Goal: Information Seeking & Learning: Find specific fact

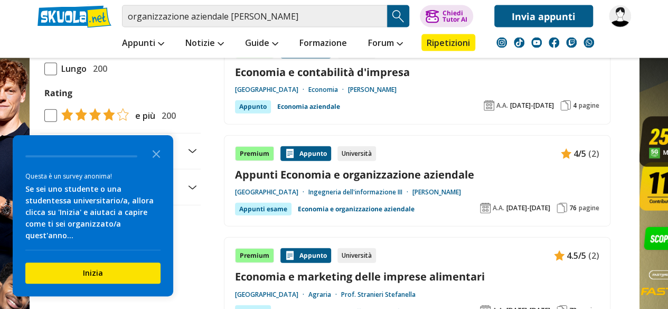
scroll to position [1159, 0]
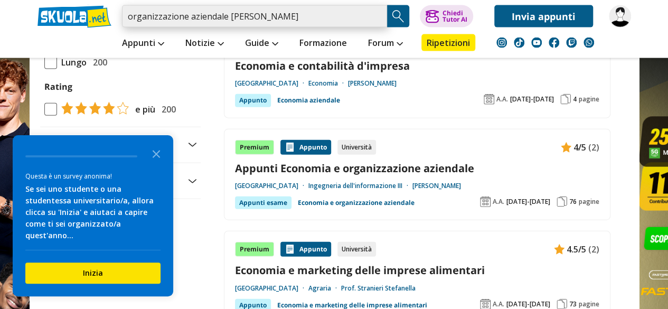
click at [297, 14] on input "organizzazione aziendale prof venier" at bounding box center [254, 16] width 265 height 22
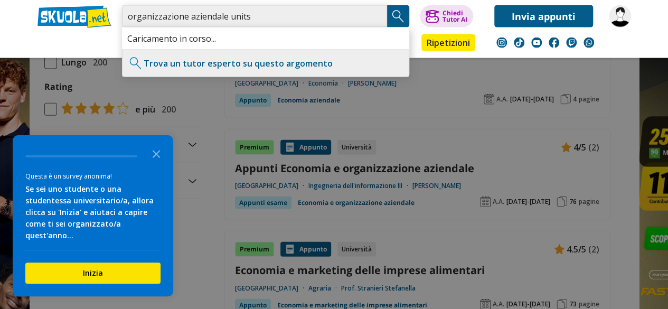
type input "organizzazione aziendale units"
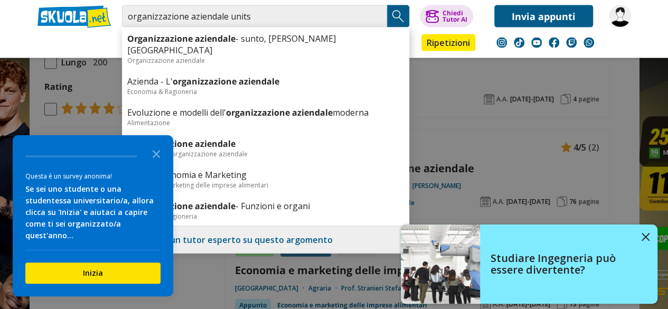
click at [397, 18] on img "Search Button" at bounding box center [398, 16] width 16 height 16
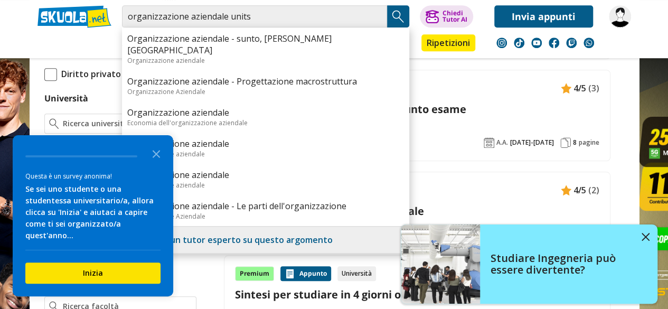
scroll to position [0, 0]
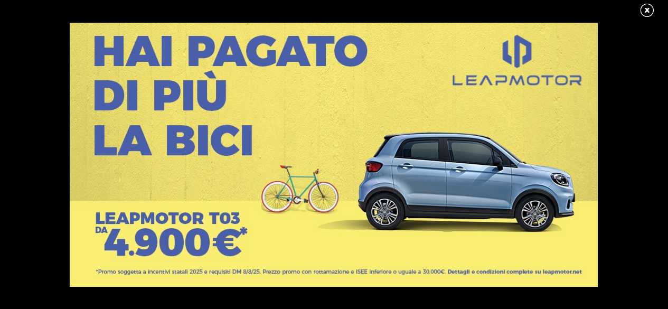
scroll to position [10, 0]
click at [645, 13] on link at bounding box center [651, 11] width 26 height 16
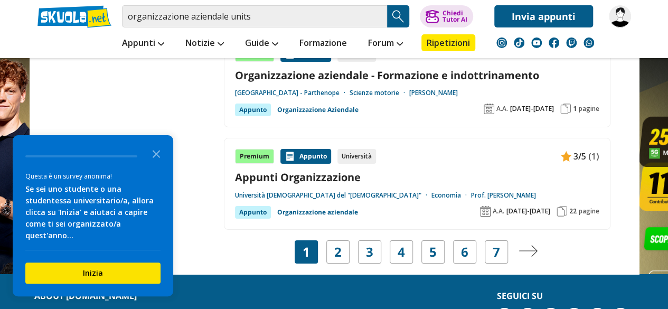
scroll to position [1939, 0]
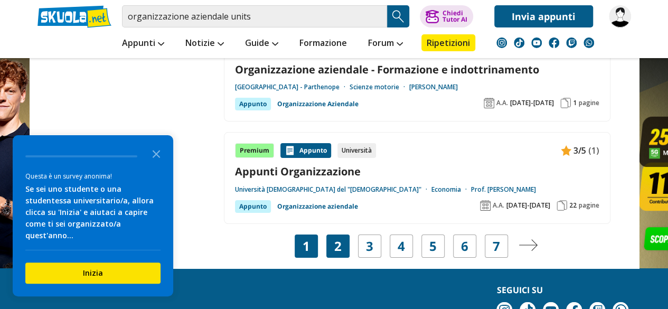
click at [338, 239] on link "2" at bounding box center [337, 246] width 7 height 15
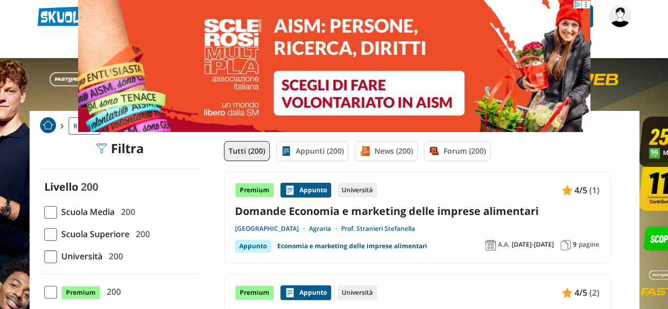
click at [50, 259] on span at bounding box center [50, 256] width 13 height 13
click at [44, 256] on input "Università 200" at bounding box center [44, 256] width 0 height 0
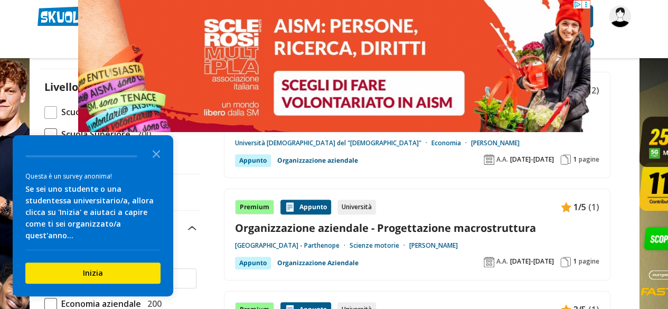
scroll to position [129, 0]
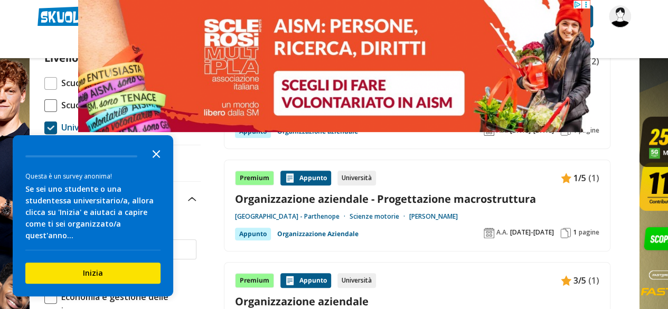
click at [155, 161] on icon "Close the survey" at bounding box center [156, 152] width 21 height 21
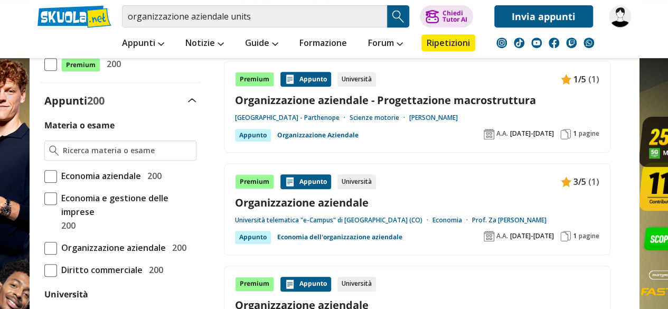
scroll to position [242, 0]
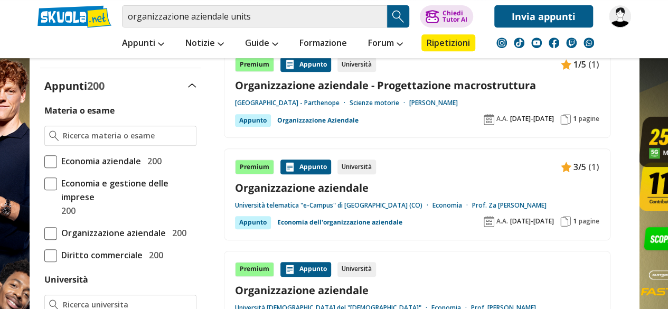
click at [49, 231] on span at bounding box center [50, 233] width 13 height 13
click at [44, 233] on input "Organizzazione aziendale 200" at bounding box center [44, 233] width 0 height 0
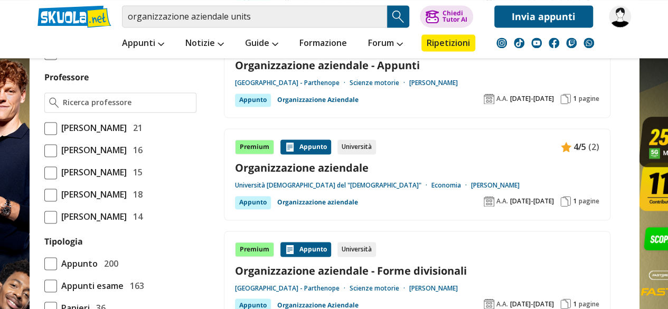
scroll to position [771, 0]
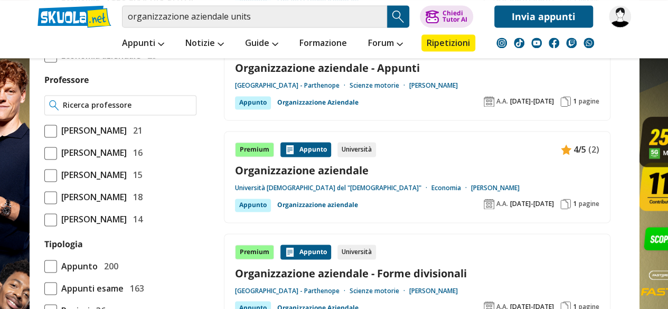
click at [107, 110] on input "Professore" at bounding box center [127, 105] width 128 height 11
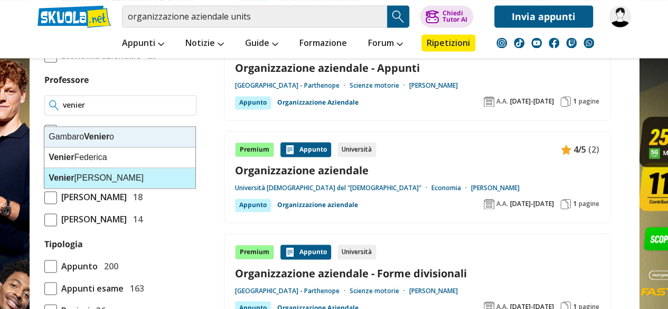
click at [128, 173] on div "Venier Francesco" at bounding box center [119, 178] width 151 height 20
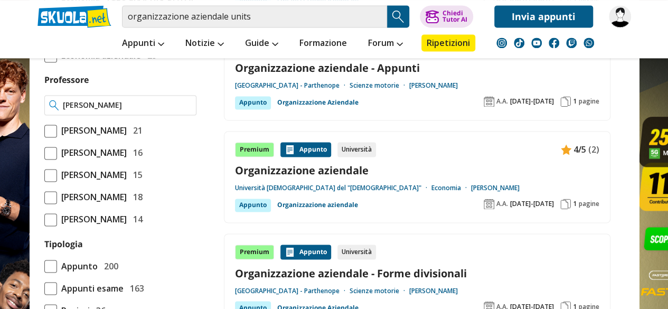
type input "[PERSON_NAME]"
